Goal: Navigation & Orientation: Find specific page/section

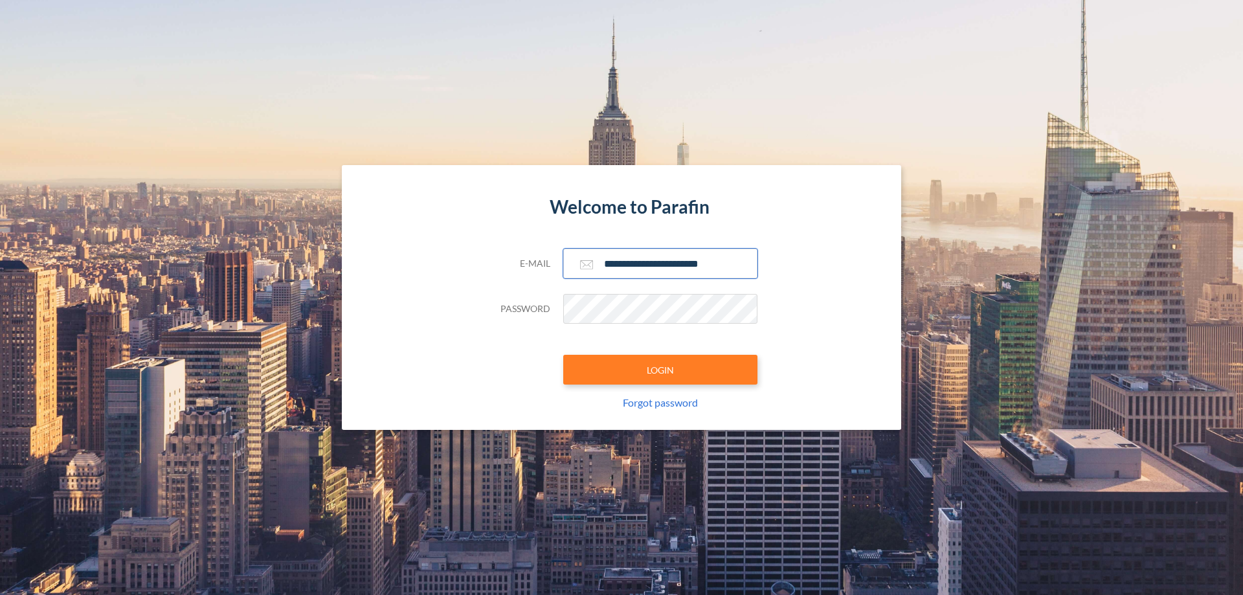
type input "**********"
click at [660, 370] on button "LOGIN" at bounding box center [660, 370] width 194 height 30
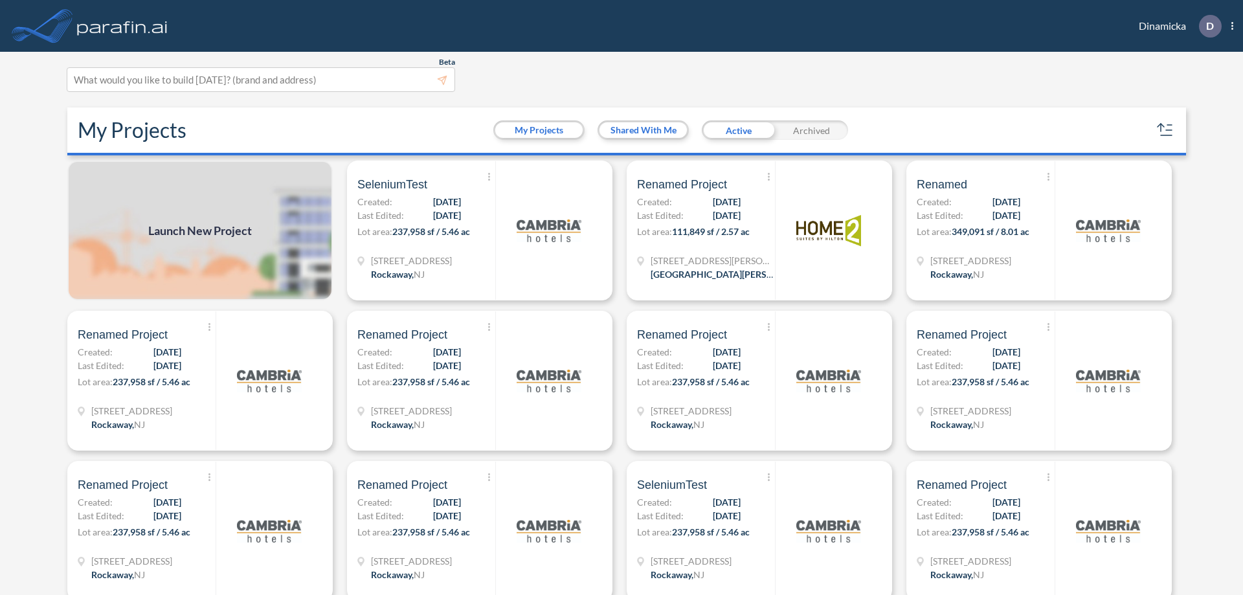
scroll to position [3, 0]
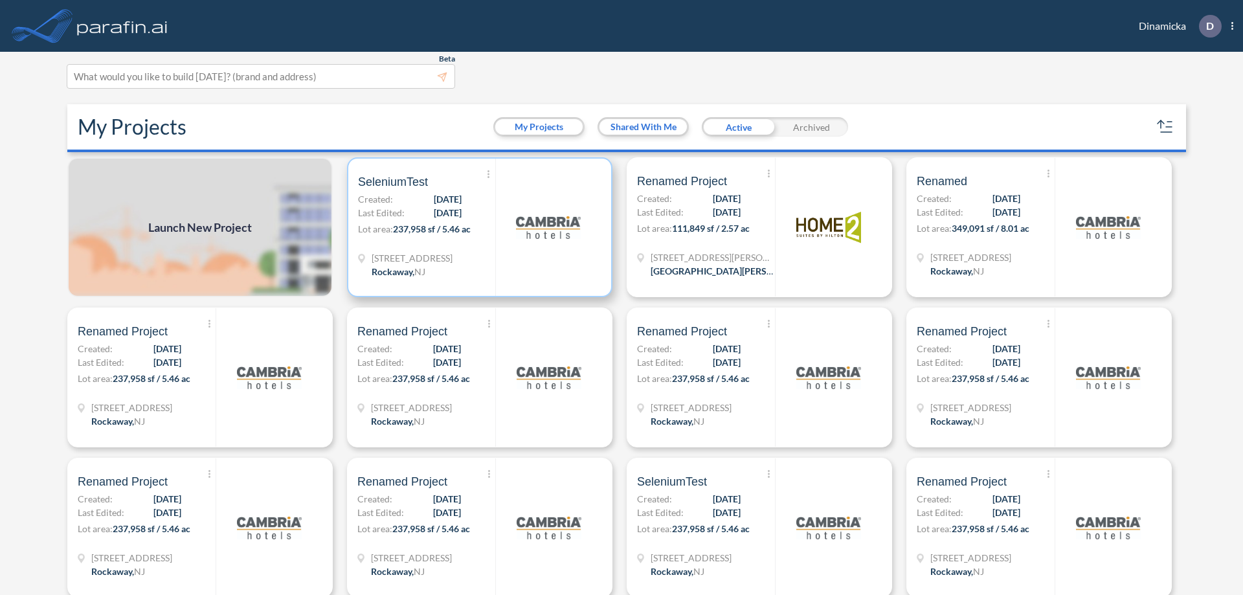
click at [477, 227] on p "Lot area: 237,958 sf / 5.46 ac" at bounding box center [426, 231] width 137 height 19
